Goal: Contribute content

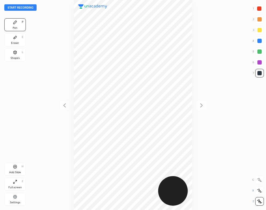
scroll to position [210, 180]
click at [47, 40] on div at bounding box center [133, 105] width 180 height 210
click at [27, 7] on button "Start recording" at bounding box center [20, 7] width 32 height 6
click at [193, 21] on div "00 : 37" at bounding box center [133, 105] width 180 height 210
click at [13, 169] on div "Add Slide H" at bounding box center [15, 169] width 22 height 13
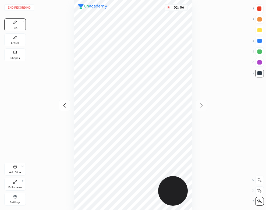
click at [16, 42] on div "Eraser" at bounding box center [15, 43] width 8 height 3
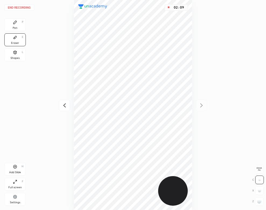
click at [22, 23] on div "P" at bounding box center [23, 22] width 2 height 3
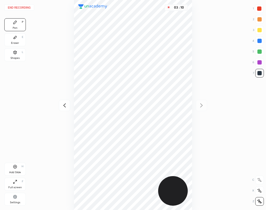
click at [12, 53] on div "Shapes L" at bounding box center [15, 54] width 22 height 13
click at [18, 23] on div "Pen P" at bounding box center [15, 24] width 22 height 13
click at [26, 8] on button "End recording" at bounding box center [19, 7] width 30 height 6
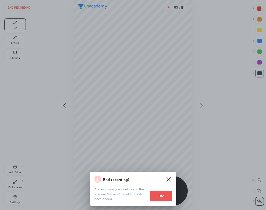
click at [165, 194] on button "End" at bounding box center [161, 196] width 22 height 11
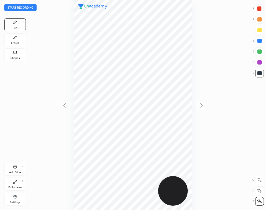
scroll to position [210, 180]
click at [49, 59] on div at bounding box center [133, 105] width 180 height 210
